Goal: Transaction & Acquisition: Book appointment/travel/reservation

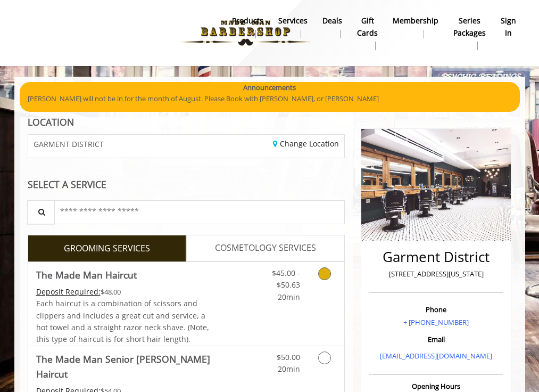
click at [324, 273] on icon "Grooming services" at bounding box center [324, 273] width 13 height 13
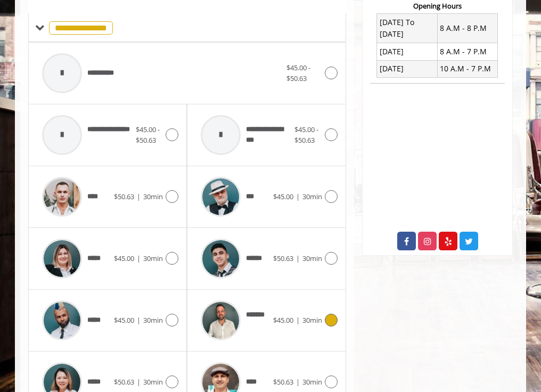
scroll to position [433, 0]
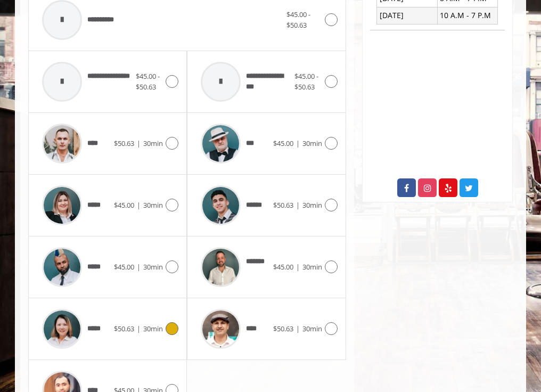
click at [173, 330] on icon at bounding box center [171, 328] width 13 height 13
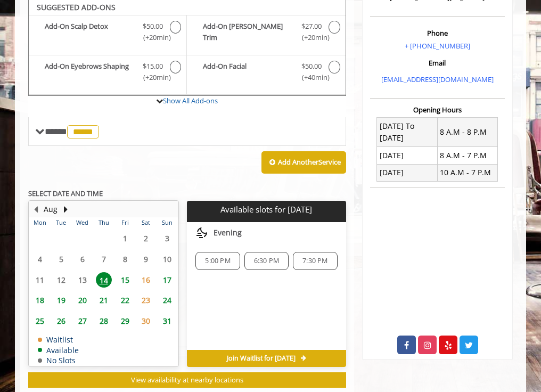
scroll to position [274, 0]
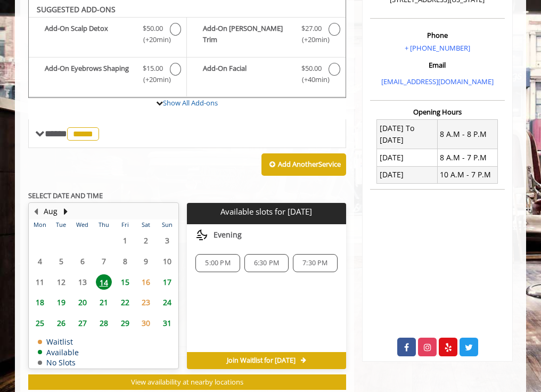
click at [206, 262] on span "5:00 PM" at bounding box center [217, 263] width 25 height 9
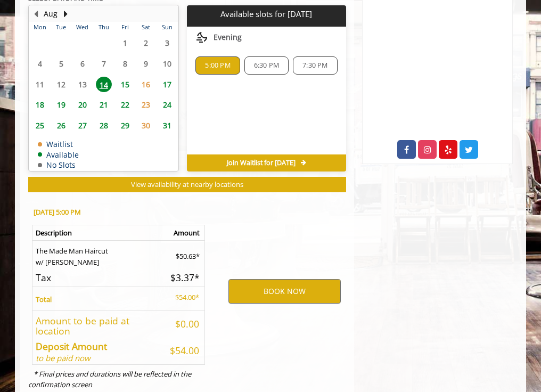
scroll to position [502, 0]
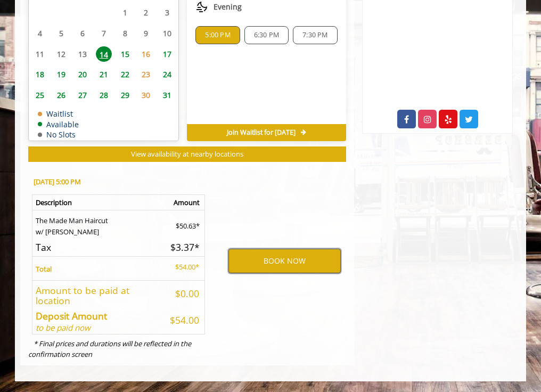
click at [281, 261] on button "BOOK NOW" at bounding box center [284, 261] width 112 height 24
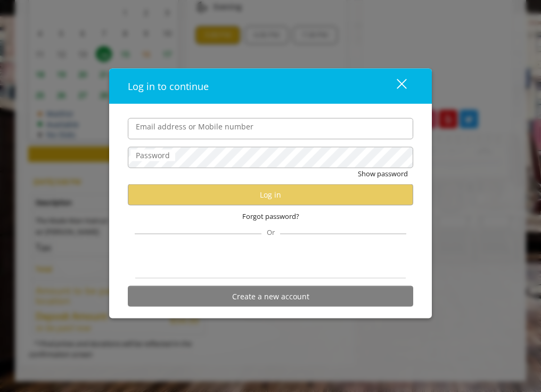
click at [196, 135] on input "Email address or Mobile number" at bounding box center [270, 128] width 285 height 21
type input "**********"
click at [358, 168] on button "Show password" at bounding box center [383, 173] width 50 height 11
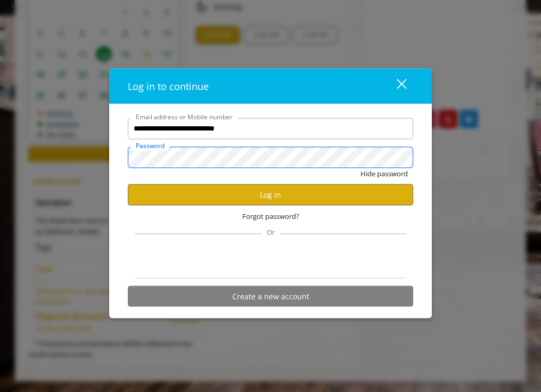
click at [360, 168] on button "Hide password" at bounding box center [383, 173] width 47 height 11
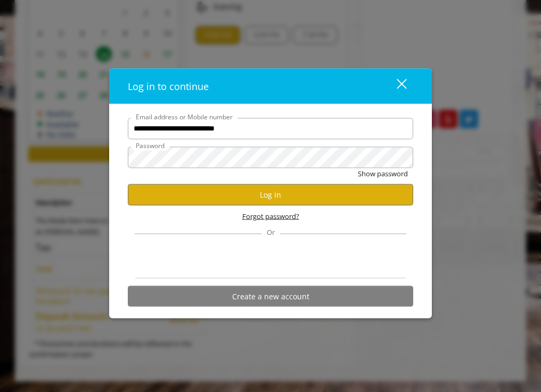
click at [253, 215] on span "Forgot password?" at bounding box center [270, 215] width 57 height 11
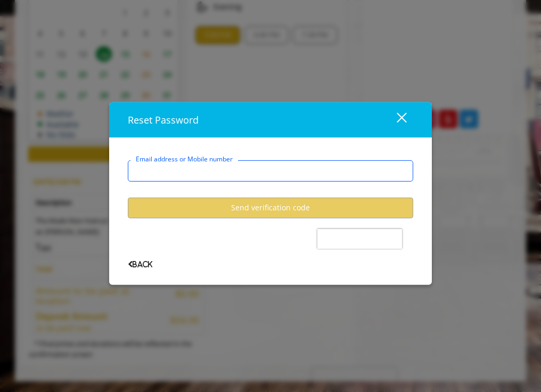
click at [233, 174] on input "Email address or Mobile number" at bounding box center [270, 170] width 285 height 21
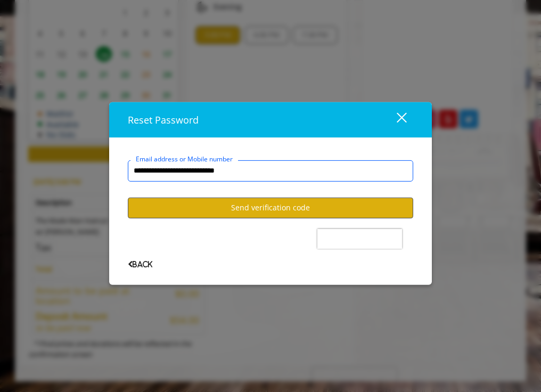
type input "**********"
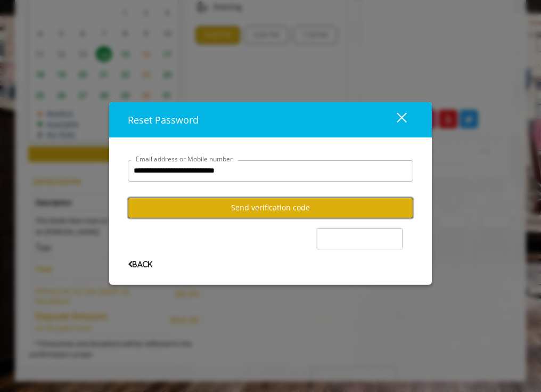
click at [272, 206] on button "Send verification code" at bounding box center [270, 207] width 285 height 21
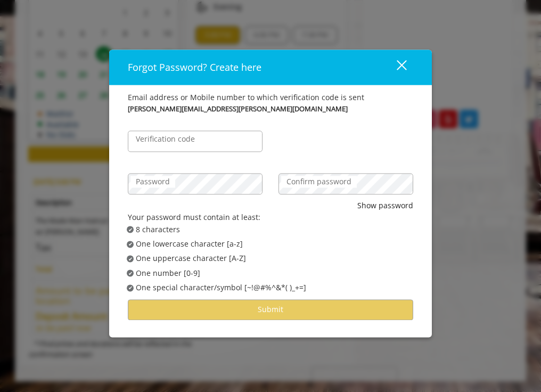
click at [301, 206] on div "Show password" at bounding box center [270, 206] width 285 height 12
click at [246, 147] on input "Verification code" at bounding box center [195, 140] width 135 height 21
type input "******"
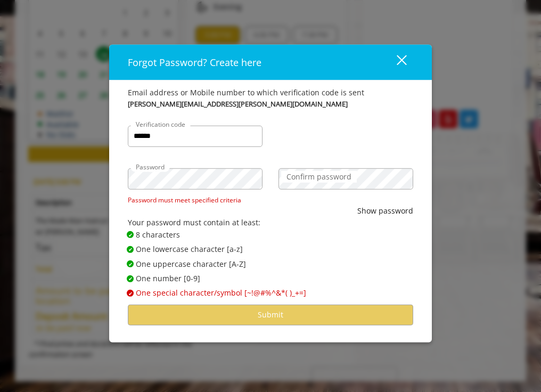
click at [301, 179] on label "Confirm password" at bounding box center [319, 177] width 76 height 12
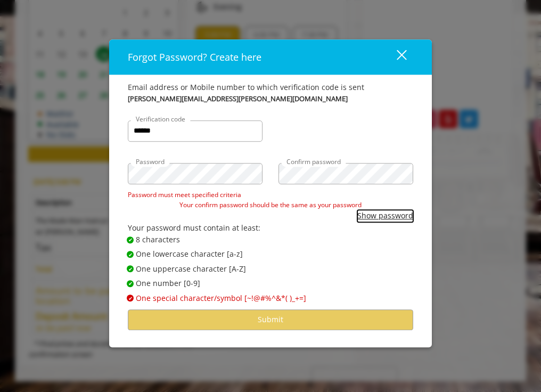
click at [366, 213] on button "Show password" at bounding box center [385, 216] width 56 height 12
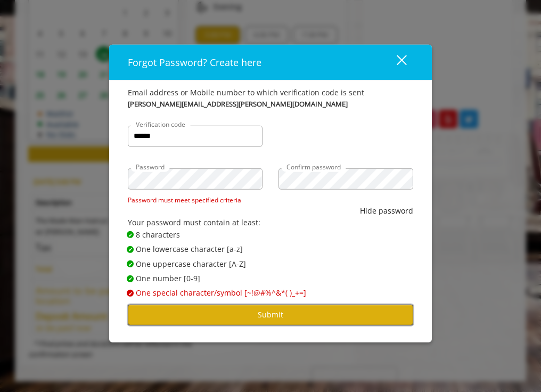
click at [259, 315] on button "Submit" at bounding box center [270, 314] width 285 height 21
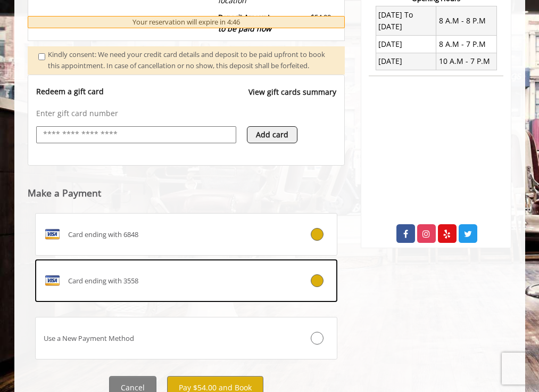
scroll to position [441, 0]
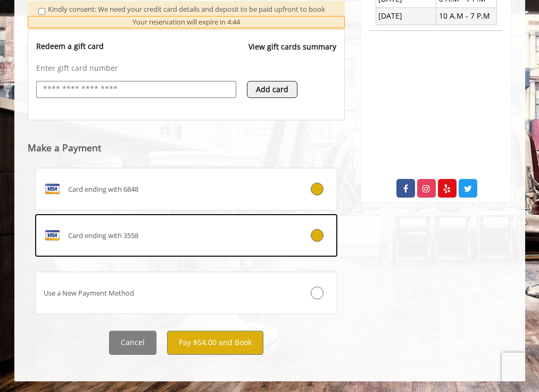
click at [137, 237] on span "Card ending with 3558" at bounding box center [103, 235] width 70 height 11
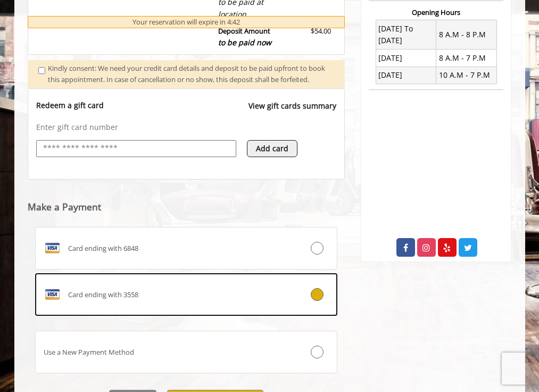
scroll to position [444, 0]
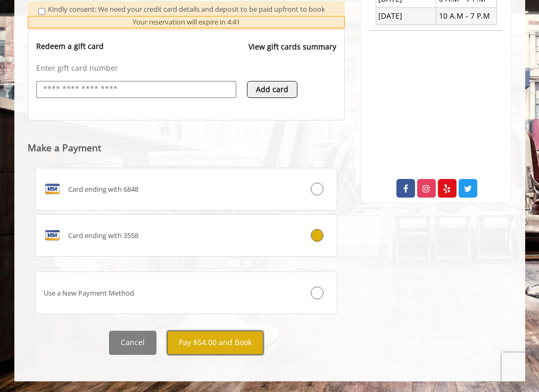
click at [190, 340] on button "Pay $54.00 and Book" at bounding box center [215, 342] width 96 height 24
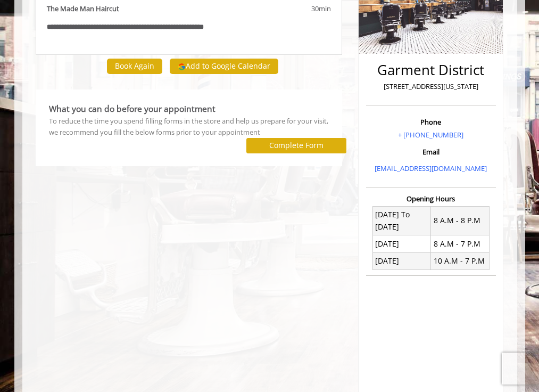
scroll to position [213, 0]
